Goal: Task Accomplishment & Management: Complete application form

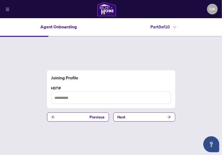
click at [80, 97] on input "text" at bounding box center [111, 98] width 120 height 12
type input "*******"
click at [140, 117] on button "Next" at bounding box center [144, 117] width 62 height 9
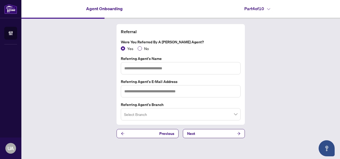
click at [144, 48] on span "No" at bounding box center [146, 49] width 9 height 6
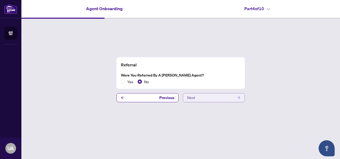
click at [206, 98] on button "Next" at bounding box center [214, 97] width 62 height 9
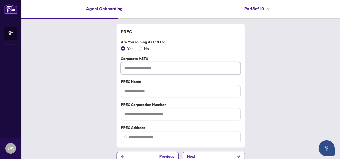
click at [150, 65] on input "text" at bounding box center [181, 68] width 120 height 12
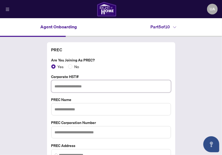
click at [73, 87] on input "text" at bounding box center [111, 86] width 120 height 12
type input "*******"
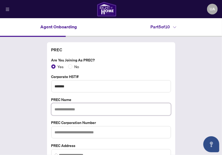
click at [74, 114] on input "text" at bounding box center [111, 109] width 120 height 12
click at [89, 108] on input "**********" at bounding box center [111, 109] width 120 height 12
click at [188, 109] on div "**********" at bounding box center [111, 110] width 222 height 147
click at [123, 105] on input "**********" at bounding box center [111, 109] width 120 height 12
type input "**********"
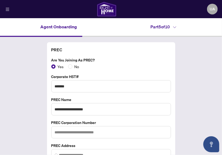
click at [44, 77] on div "**********" at bounding box center [111, 110] width 222 height 147
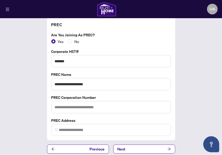
scroll to position [28, 0]
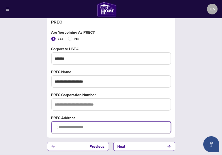
click at [80, 126] on input "search" at bounding box center [113, 128] width 109 height 6
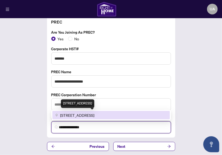
click at [71, 114] on span "[STREET_ADDRESS]" at bounding box center [77, 115] width 34 height 6
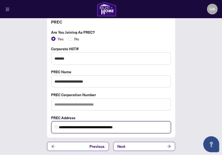
type input "**********"
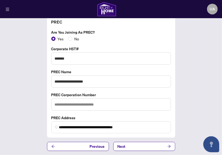
click at [40, 112] on div "**********" at bounding box center [111, 82] width 222 height 147
click at [198, 85] on div "**********" at bounding box center [111, 82] width 222 height 147
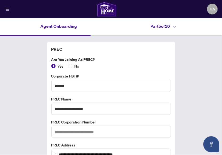
scroll to position [0, 0]
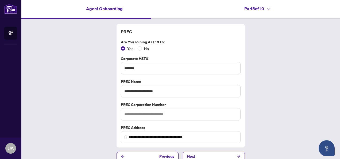
click at [70, 79] on div "**********" at bounding box center [180, 92] width 319 height 147
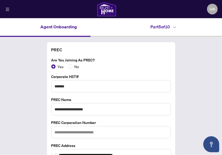
click at [139, 67] on div "Yes No" at bounding box center [111, 67] width 120 height 6
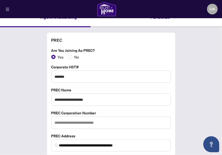
scroll to position [11, 0]
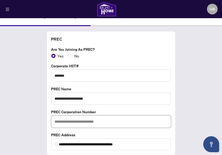
click at [77, 121] on input "text" at bounding box center [111, 122] width 120 height 12
type input "*********"
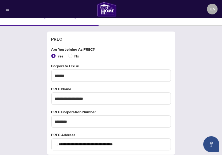
click at [147, 50] on label "Are you joining as PREC?" at bounding box center [111, 50] width 120 height 6
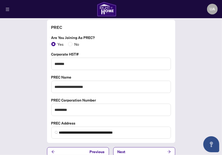
scroll to position [28, 0]
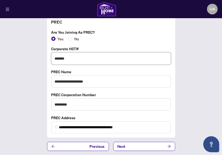
click at [75, 57] on input "*******" at bounding box center [111, 58] width 120 height 12
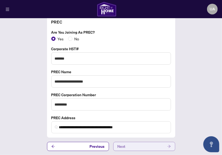
click at [133, 145] on button "Next" at bounding box center [144, 146] width 62 height 9
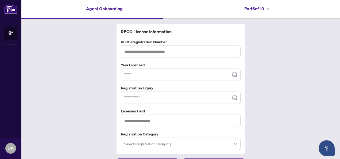
click at [72, 72] on div "RECO License Information RECO Registration Number Year Licensed Registration Ex…" at bounding box center [180, 96] width 319 height 154
click at [143, 55] on input "text" at bounding box center [181, 52] width 120 height 12
paste input "*******"
click at [222, 74] on div at bounding box center [180, 75] width 113 height 6
type input "*******"
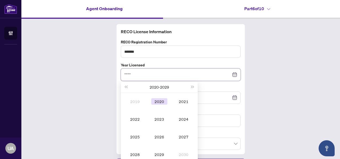
type input "****"
click at [156, 105] on td "2020" at bounding box center [159, 102] width 24 height 18
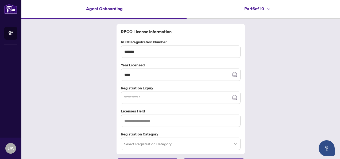
click at [222, 97] on div at bounding box center [180, 98] width 113 height 6
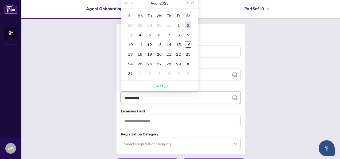
type input "**********"
click at [185, 3] on button "Next month (PageDown)" at bounding box center [187, 3] width 6 height 11
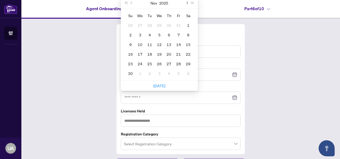
click at [185, 3] on button "Next month (PageDown)" at bounding box center [187, 3] width 6 height 11
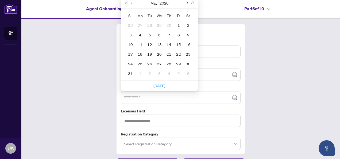
click at [185, 3] on button "Next month (PageDown)" at bounding box center [187, 3] width 6 height 11
type input "**********"
click at [137, 73] on div "31" at bounding box center [140, 73] width 6 height 6
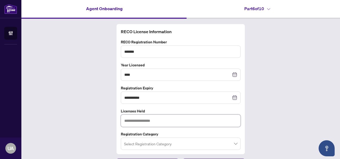
click at [159, 122] on input "text" at bounding box center [181, 121] width 120 height 12
click at [88, 122] on div "**********" at bounding box center [180, 96] width 319 height 154
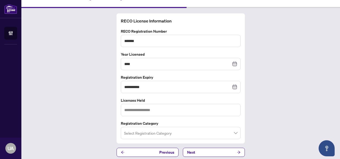
scroll to position [13, 0]
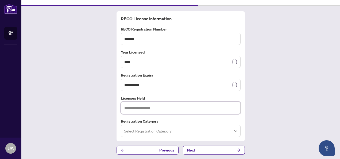
click at [148, 112] on input "text" at bounding box center [181, 108] width 120 height 12
click at [146, 128] on input "search" at bounding box center [178, 132] width 109 height 12
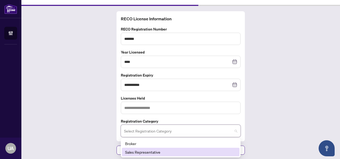
click at [135, 152] on div "Sales Representative" at bounding box center [180, 152] width 111 height 6
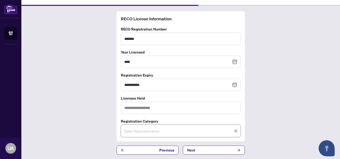
click at [139, 132] on span "Sales Representative" at bounding box center [180, 131] width 113 height 10
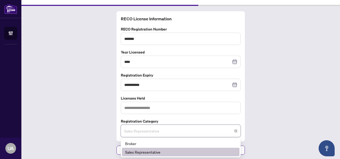
click at [131, 151] on div "Sales Representative" at bounding box center [180, 152] width 111 height 6
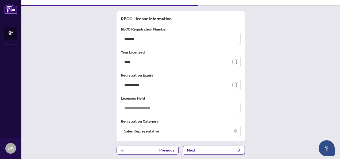
click at [65, 98] on div "**********" at bounding box center [180, 83] width 319 height 154
click at [147, 108] on input "text" at bounding box center [181, 108] width 120 height 12
click at [203, 148] on button "Next" at bounding box center [214, 150] width 62 height 9
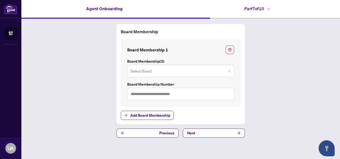
click at [159, 69] on input "search" at bounding box center [179, 72] width 96 height 12
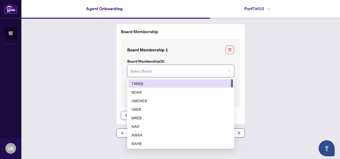
click at [136, 82] on div "TRREB" at bounding box center [181, 84] width 98 height 6
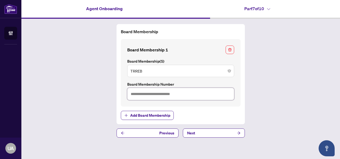
click at [153, 92] on input "text" at bounding box center [180, 94] width 107 height 12
type input "*******"
click at [215, 132] on button "Next" at bounding box center [214, 132] width 62 height 9
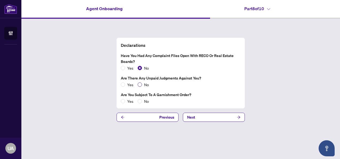
click at [144, 86] on span "No" at bounding box center [146, 85] width 9 height 6
click at [142, 102] on span "No" at bounding box center [146, 101] width 9 height 6
click at [217, 119] on button "Next" at bounding box center [214, 117] width 62 height 9
click at [211, 118] on button "Next" at bounding box center [214, 117] width 62 height 9
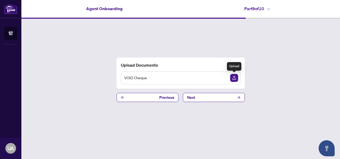
click at [222, 78] on img "Upload Document" at bounding box center [234, 78] width 8 height 8
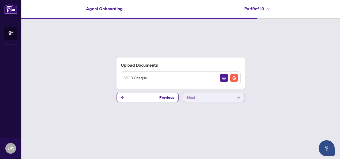
click at [215, 96] on button "Next" at bounding box center [214, 97] width 62 height 9
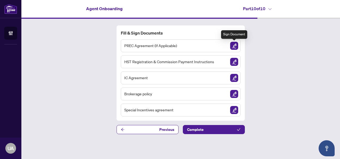
click at [222, 46] on img "Sign Document" at bounding box center [234, 46] width 8 height 8
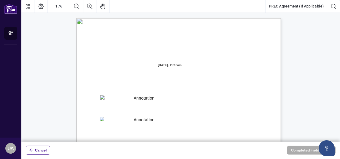
click at [128, 98] on textarea "01JZB0F8VG6D6RFPYMTR7AP77X" at bounding box center [142, 99] width 84 height 8
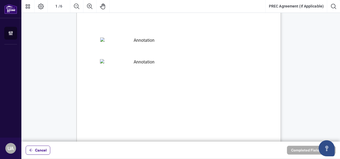
scroll to position [75, 0]
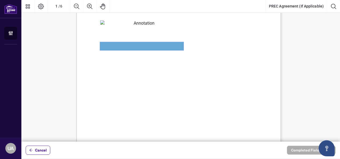
click at [144, 49] on textarea "01JZB0FJTZ8XD56E2BQ3JKXMS9" at bounding box center [142, 46] width 84 height 8
click at [187, 86] on span "B. The Registrant is an independent contractor registered with the Brokerage pu…" at bounding box center [172, 84] width 131 height 5
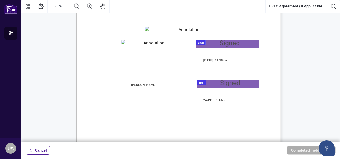
scroll to position [1435, 0]
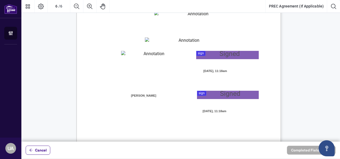
click at [207, 56] on div at bounding box center [180, 71] width 319 height 142
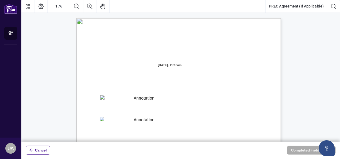
scroll to position [11, 0]
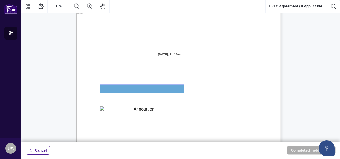
click at [150, 89] on textarea "01JZB0F8VG6D6RFPYMTR7AP77X" at bounding box center [142, 89] width 84 height 8
click at [148, 87] on textarea "01JZB0F8VG6D6RFPYMTR7AP77X" at bounding box center [142, 89] width 84 height 8
click at [124, 86] on textarea "01JZB0F8VG6D6RFPYMTR7AP77X" at bounding box center [142, 89] width 84 height 8
click at [106, 86] on textarea "01JZB0F8VG6D6RFPYMTR7AP77X" at bounding box center [142, 89] width 84 height 8
click at [108, 91] on textarea "01JZB0F8VG6D6RFPYMTR7AP77X" at bounding box center [142, 89] width 84 height 8
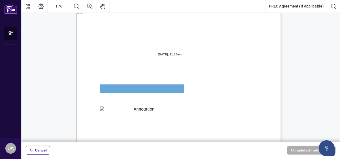
click at [108, 91] on textarea "01JZB0F8VG6D6RFPYMTR7AP77X" at bounding box center [142, 89] width 84 height 8
click at [222, 88] on span "is an individual residing in the" at bounding box center [218, 90] width 42 height 5
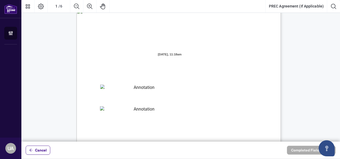
click at [117, 88] on textarea "01JZB0F8VG6D6RFPYMTR7AP77X" at bounding box center [142, 89] width 84 height 8
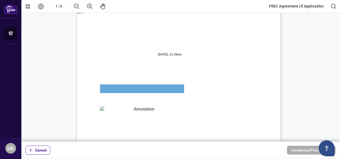
click at [117, 88] on textarea "01JZB0F8VG6D6RFPYMTR7AP77X" at bounding box center [142, 89] width 84 height 8
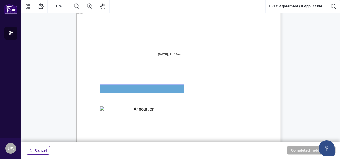
click at [117, 88] on textarea "01JZB0F8VG6D6RFPYMTR7AP77X" at bounding box center [142, 89] width 84 height 8
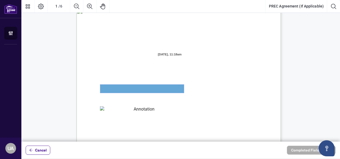
click at [117, 88] on textarea "01JZB0F8VG6D6RFPYMTR7AP77X" at bounding box center [142, 89] width 84 height 8
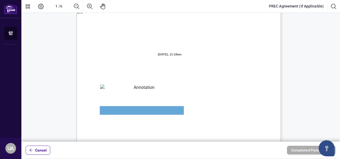
click at [159, 109] on textarea "01JZB0FJTZ8XD56E2BQ3JKXMS9" at bounding box center [142, 110] width 84 height 8
click at [168, 113] on textarea "01JZB0FJTZ8XD56E2BQ3JKXMS9" at bounding box center [142, 110] width 84 height 8
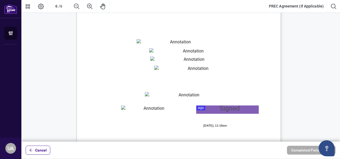
scroll to position [1392, 0]
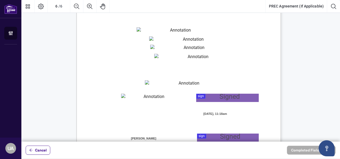
click at [150, 33] on textarea "01JZB0EN3XZAT4RHB6235Y1EHQ" at bounding box center [179, 31] width 84 height 8
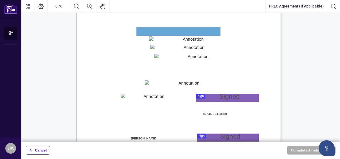
click at [150, 33] on textarea "01JZB0EN3XZAT4RHB6235Y1EHQ" at bounding box center [179, 31] width 84 height 8
click at [222, 26] on div "V052025 6 By signing below, the parties confirm that they understand and agree …" at bounding box center [205, 150] width 256 height 331
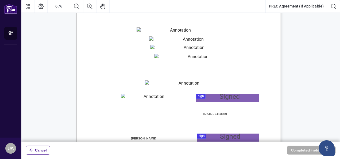
click at [164, 82] on textarea "01JZB0HH21M2R252FTWWV3S3SN" at bounding box center [187, 84] width 84 height 8
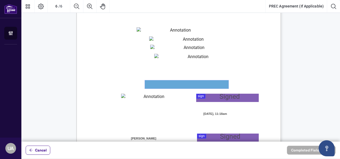
click at [164, 82] on textarea "01JZB0HH21M2R252FTWWV3S3SN" at bounding box center [187, 84] width 84 height 8
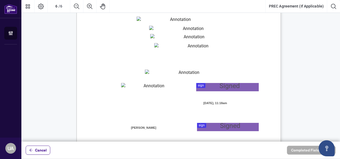
scroll to position [1413, 0]
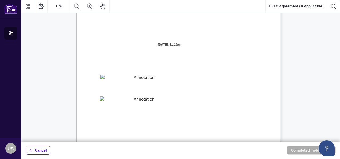
scroll to position [0, 0]
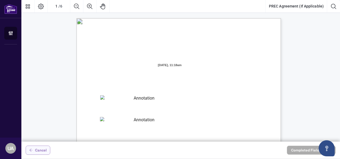
click at [40, 148] on span "Cancel" at bounding box center [41, 150] width 12 height 9
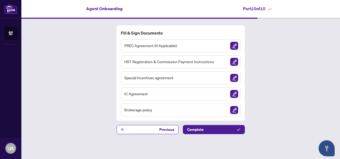
click at [146, 49] on span "PREC Agreement (If Applicable)" at bounding box center [150, 46] width 53 height 6
click at [222, 47] on img "Sign Document" at bounding box center [234, 46] width 8 height 8
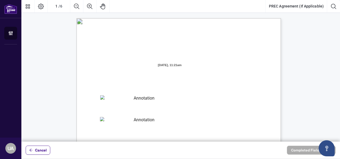
click at [137, 100] on textarea "01JZB0F8VG6D6RFPYMTR7AP77X" at bounding box center [142, 99] width 84 height 8
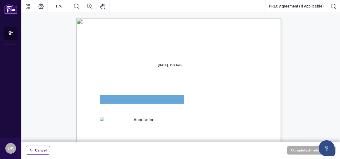
click at [137, 100] on textarea "01JZB0F8VG6D6RFPYMTR7AP77X" at bounding box center [142, 99] width 84 height 8
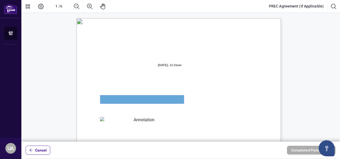
click at [132, 98] on textarea "01JZB0F8VG6D6RFPYMTR7AP77X" at bounding box center [142, 99] width 84 height 8
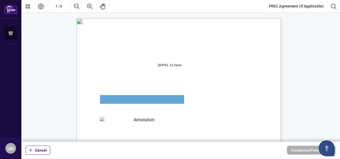
click at [132, 98] on textarea "01JZB0F8VG6D6RFPYMTR7AP77X" at bounding box center [142, 99] width 84 height 8
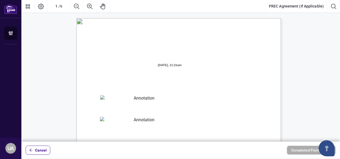
click at [181, 82] on span "Province of [GEOGRAPHIC_DATA] (the “Brokerage”)." at bounding box center [141, 83] width 80 height 5
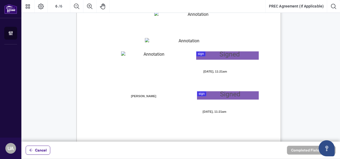
scroll to position [1424, 0]
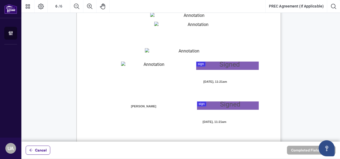
click at [146, 68] on textarea "01JZB0HPF8CT1R9TZXH77QXPYX" at bounding box center [152, 66] width 62 height 8
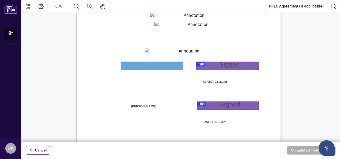
click at [218, 67] on div at bounding box center [180, 71] width 319 height 142
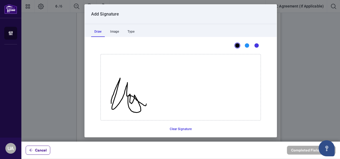
drag, startPoint x: 109, startPoint y: 103, endPoint x: 145, endPoint y: 102, distance: 35.4
click at [145, 102] on icon "Drawing canvas" at bounding box center [181, 87] width 160 height 66
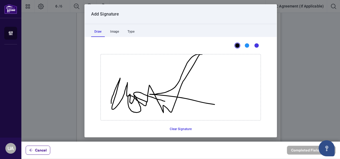
drag, startPoint x: 163, startPoint y: 101, endPoint x: 217, endPoint y: 105, distance: 54.7
click at [217, 105] on icon "Drawing canvas" at bounding box center [181, 87] width 160 height 66
click at [174, 128] on button "Clear Signature" at bounding box center [181, 129] width 26 height 9
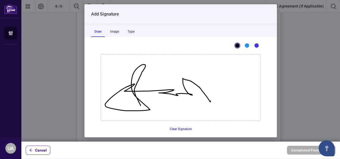
drag, startPoint x: 139, startPoint y: 105, endPoint x: 210, endPoint y: 98, distance: 71.6
click at [210, 98] on icon "Drawing canvas" at bounding box center [181, 87] width 160 height 66
click at [171, 129] on button "Clear Signature" at bounding box center [181, 129] width 26 height 9
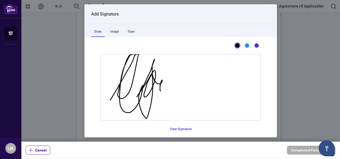
drag, startPoint x: 108, startPoint y: 100, endPoint x: 159, endPoint y: 90, distance: 51.7
click at [159, 90] on icon "Drawing canvas" at bounding box center [181, 87] width 160 height 66
click at [180, 130] on button "Clear Signature" at bounding box center [181, 129] width 26 height 9
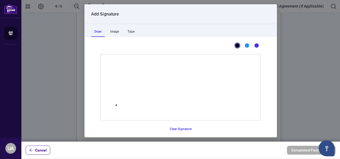
click at [114, 105] on icon "Drawing canvas" at bounding box center [181, 87] width 160 height 66
click at [179, 126] on button "Clear Signature" at bounding box center [181, 129] width 26 height 9
click at [222, 124] on div "This is a canvas for drawing using a mouse or touch input. Sign Here" at bounding box center [181, 87] width 192 height 101
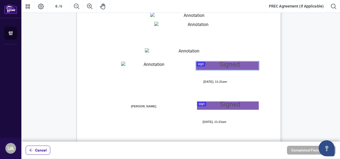
click at [187, 51] on textarea "01JZB0HH21M2R252FTWWV3S3SN" at bounding box center [187, 52] width 84 height 8
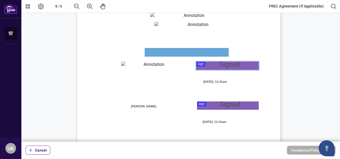
click at [177, 51] on textarea "01JZB0HH21M2R252FTWWV3S3SN" at bounding box center [187, 52] width 84 height 8
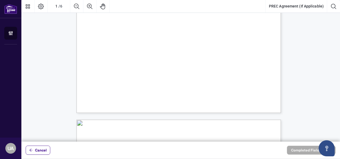
scroll to position [0, 0]
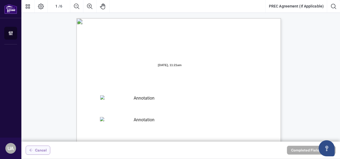
click at [32, 151] on icon "arrow-left" at bounding box center [31, 150] width 4 height 4
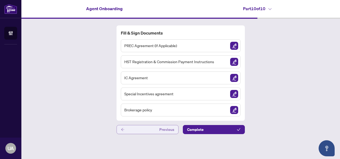
click at [140, 129] on button "Previous" at bounding box center [148, 129] width 62 height 9
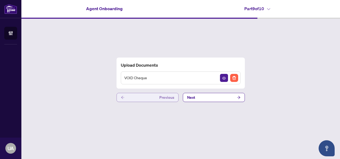
click at [138, 97] on button "Previous" at bounding box center [148, 97] width 62 height 9
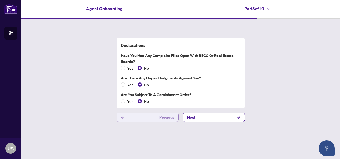
click at [140, 119] on button "Previous" at bounding box center [148, 117] width 62 height 9
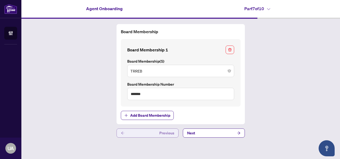
click at [143, 133] on button "Previous" at bounding box center [148, 132] width 62 height 9
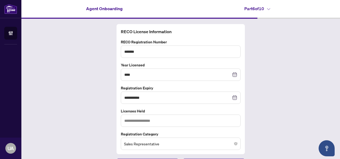
click at [222, 81] on div "**********" at bounding box center [180, 96] width 319 height 154
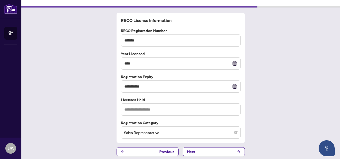
scroll to position [13, 0]
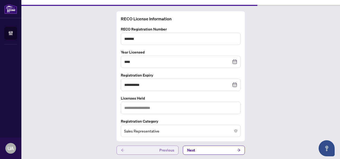
click at [148, 147] on button "Previous" at bounding box center [148, 150] width 62 height 9
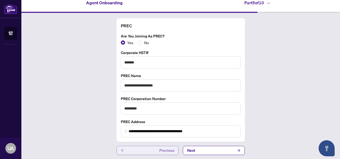
click at [148, 147] on button "Previous" at bounding box center [148, 150] width 62 height 9
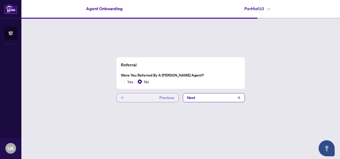
click at [162, 100] on span "Previous" at bounding box center [167, 97] width 15 height 9
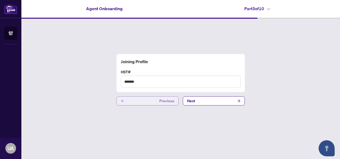
click at [149, 100] on button "Previous" at bounding box center [148, 100] width 62 height 9
click at [151, 103] on button "Previous" at bounding box center [148, 100] width 62 height 9
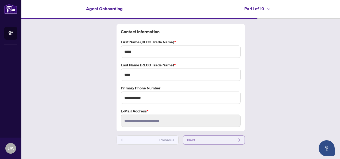
click at [220, 138] on button "Next" at bounding box center [214, 139] width 62 height 9
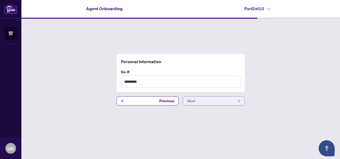
click at [220, 138] on div "Personal Information Sin # ********* Previous Next" at bounding box center [180, 80] width 319 height 122
drag, startPoint x: 220, startPoint y: 138, endPoint x: 206, endPoint y: 104, distance: 37.2
click at [206, 104] on button "Next" at bounding box center [214, 100] width 62 height 9
click at [204, 102] on button "Next" at bounding box center [214, 100] width 62 height 9
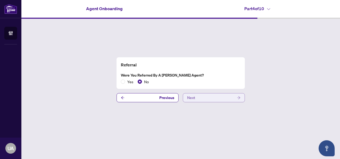
click at [210, 95] on button "Next" at bounding box center [214, 97] width 62 height 9
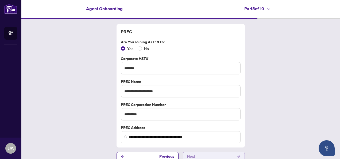
click at [209, 153] on button "Next" at bounding box center [214, 156] width 62 height 9
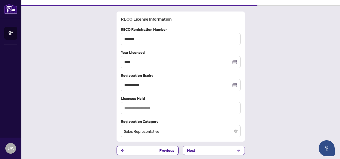
scroll to position [13, 0]
click at [208, 148] on button "Next" at bounding box center [214, 150] width 62 height 9
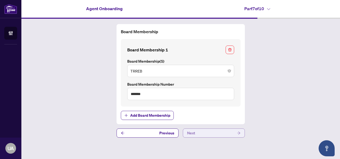
click at [215, 133] on button "Next" at bounding box center [214, 132] width 62 height 9
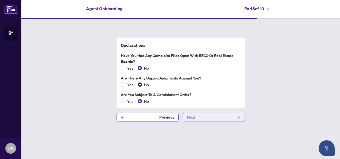
click at [207, 113] on button "Next" at bounding box center [214, 117] width 62 height 9
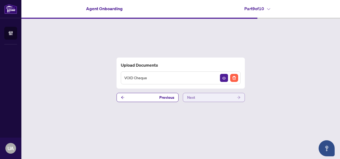
click at [211, 96] on button "Next" at bounding box center [214, 97] width 62 height 9
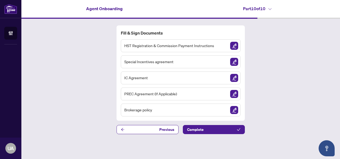
click at [173, 46] on span "HST Registration & Commission Payment Instructions" at bounding box center [169, 46] width 90 height 6
click at [222, 110] on img "Sign Document" at bounding box center [234, 110] width 8 height 8
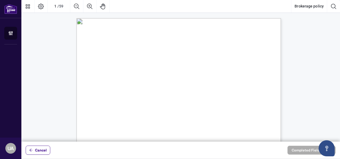
click at [177, 76] on span "The Brokerage Policy Manual below (the “Policy Manual”) sets forth the comprehe…" at bounding box center [173, 77] width 156 height 4
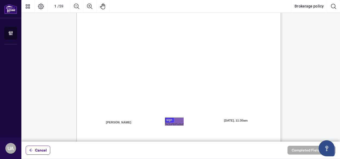
scroll to position [118, 0]
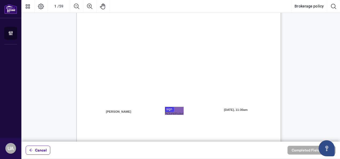
click at [174, 114] on div at bounding box center [180, 71] width 319 height 142
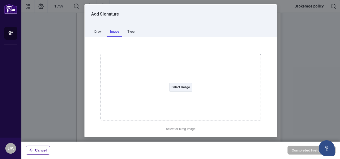
click at [115, 34] on div "Image" at bounding box center [114, 31] width 15 height 11
click at [136, 30] on div "Type" at bounding box center [130, 31] width 13 height 11
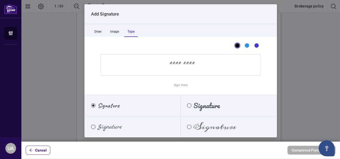
click at [190, 124] on div "Signature" at bounding box center [212, 127] width 62 height 6
click at [175, 69] on input "Sign Here" at bounding box center [181, 64] width 161 height 21
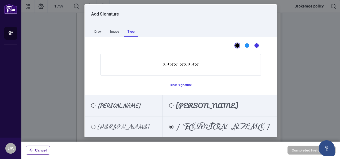
type input "**********"
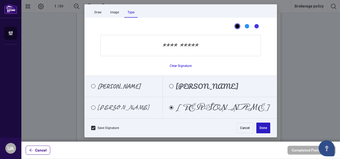
click at [222, 128] on button "Done" at bounding box center [264, 128] width 14 height 11
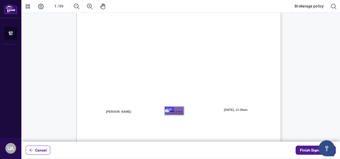
click at [190, 80] on span "to all future revisions unless otherwise specified in writing." at bounding box center [142, 79] width 95 height 4
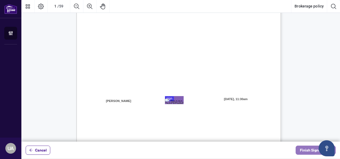
click at [222, 147] on span "Finish Signing" at bounding box center [312, 150] width 24 height 9
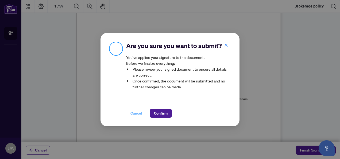
click at [134, 109] on span "Cancel" at bounding box center [137, 113] width 12 height 9
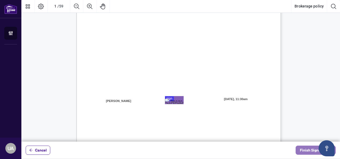
click at [222, 151] on span "Finish Signing" at bounding box center [312, 150] width 24 height 9
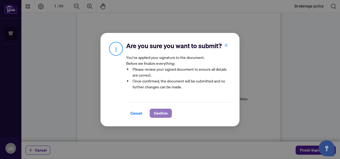
click at [161, 112] on span "Confirm" at bounding box center [161, 113] width 14 height 9
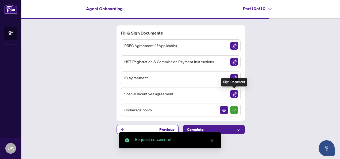
click at [222, 93] on img "Sign Document" at bounding box center [234, 94] width 8 height 8
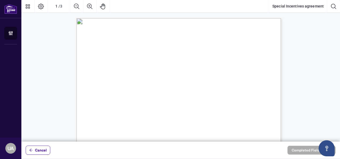
click at [222, 124] on span "be eligible for certain reductions in fees and/or incentives (the “Incentives”)…" at bounding box center [178, 123] width 166 height 4
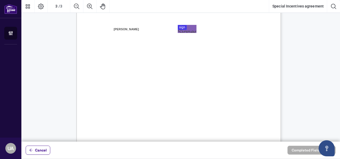
scroll to position [551, 0]
